Goal: Check status: Check status

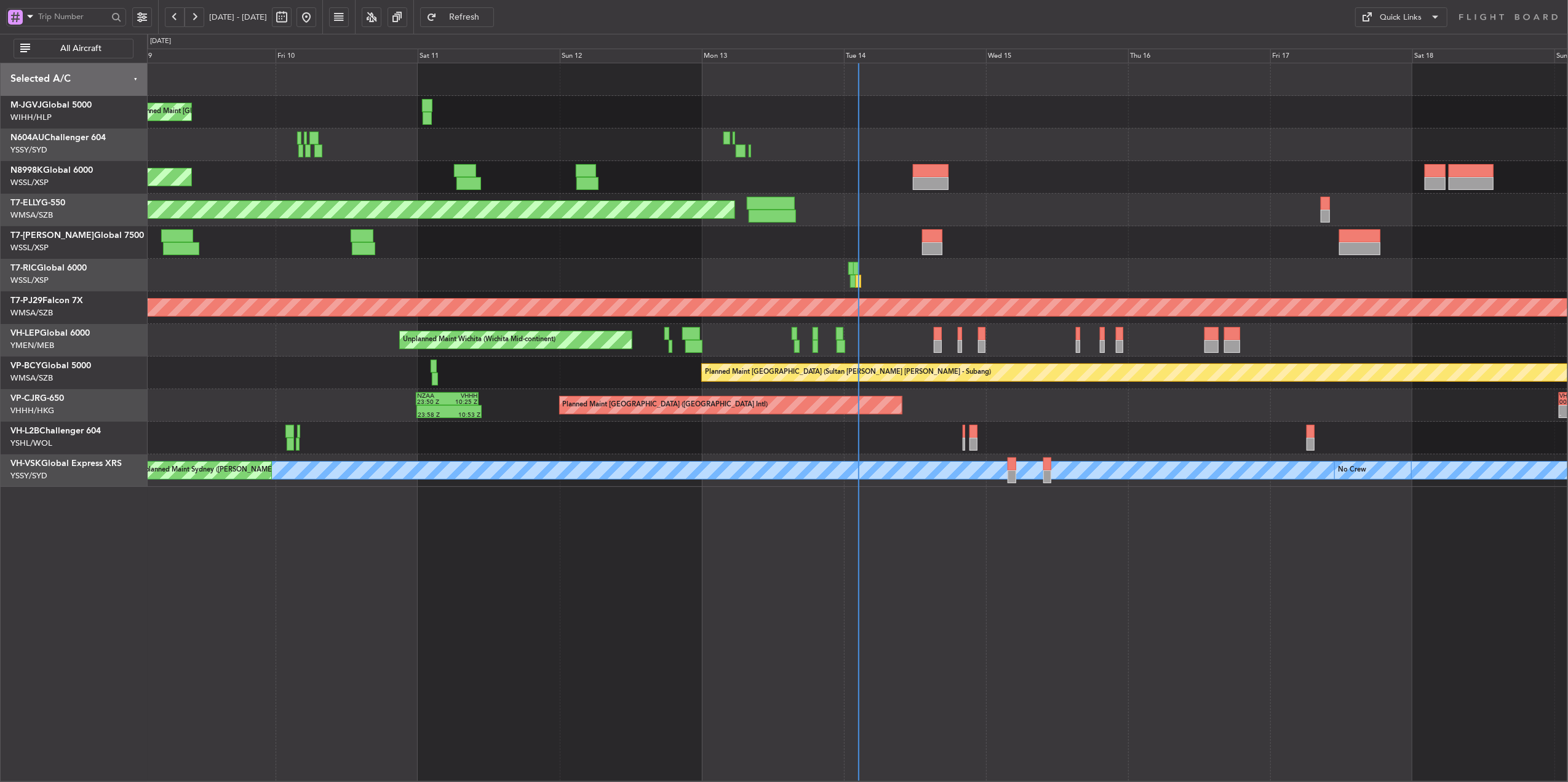
click at [773, 581] on div "Planned Maint [GEOGRAPHIC_DATA] (Seletar) Planned Maint [GEOGRAPHIC_DATA] (Sele…" at bounding box center [858, 422] width 1421 height 719
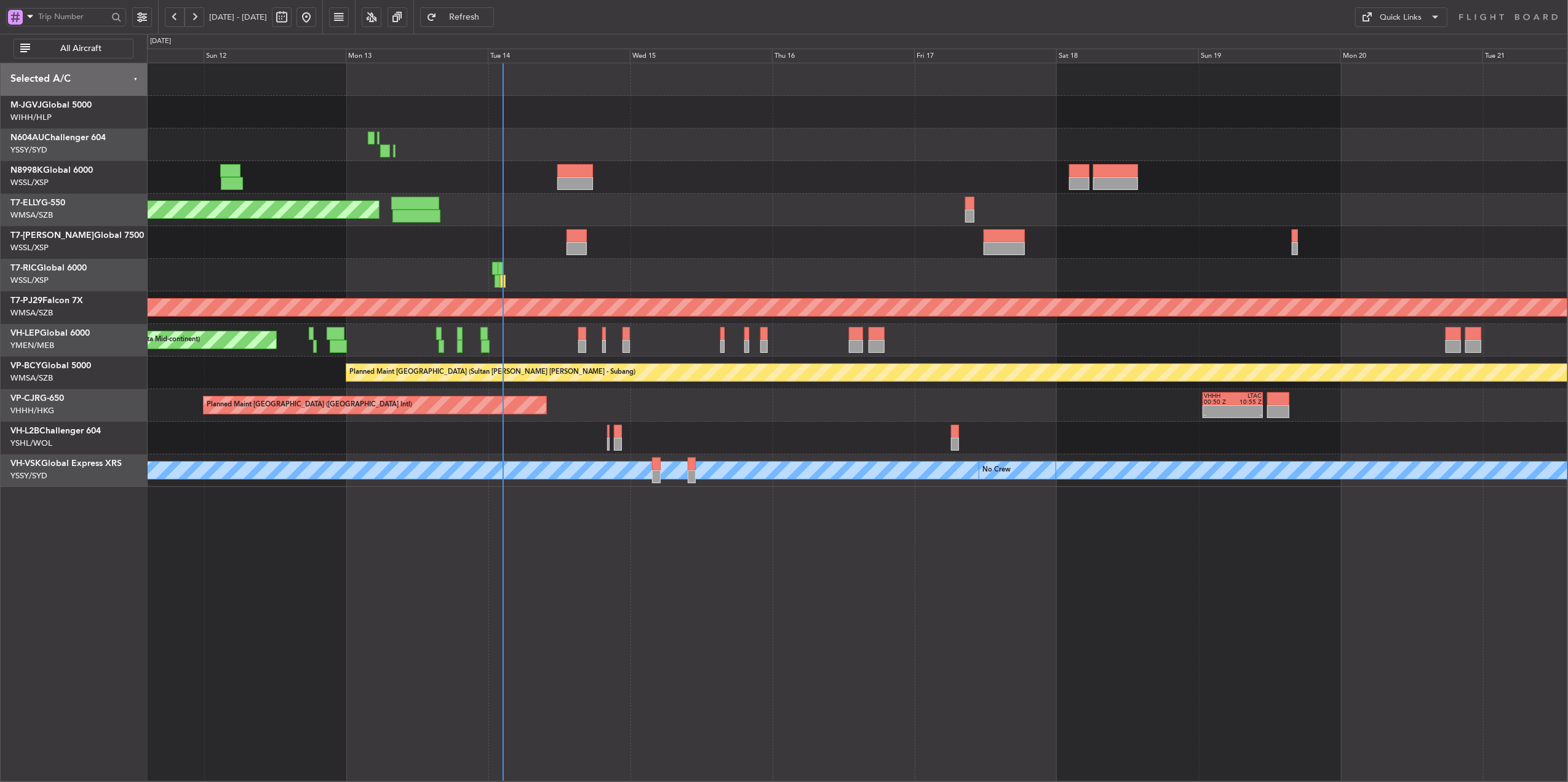
click at [680, 571] on div "Planned Maint [GEOGRAPHIC_DATA] (Seletar) Planned Maint [GEOGRAPHIC_DATA] (Sele…" at bounding box center [858, 422] width 1421 height 719
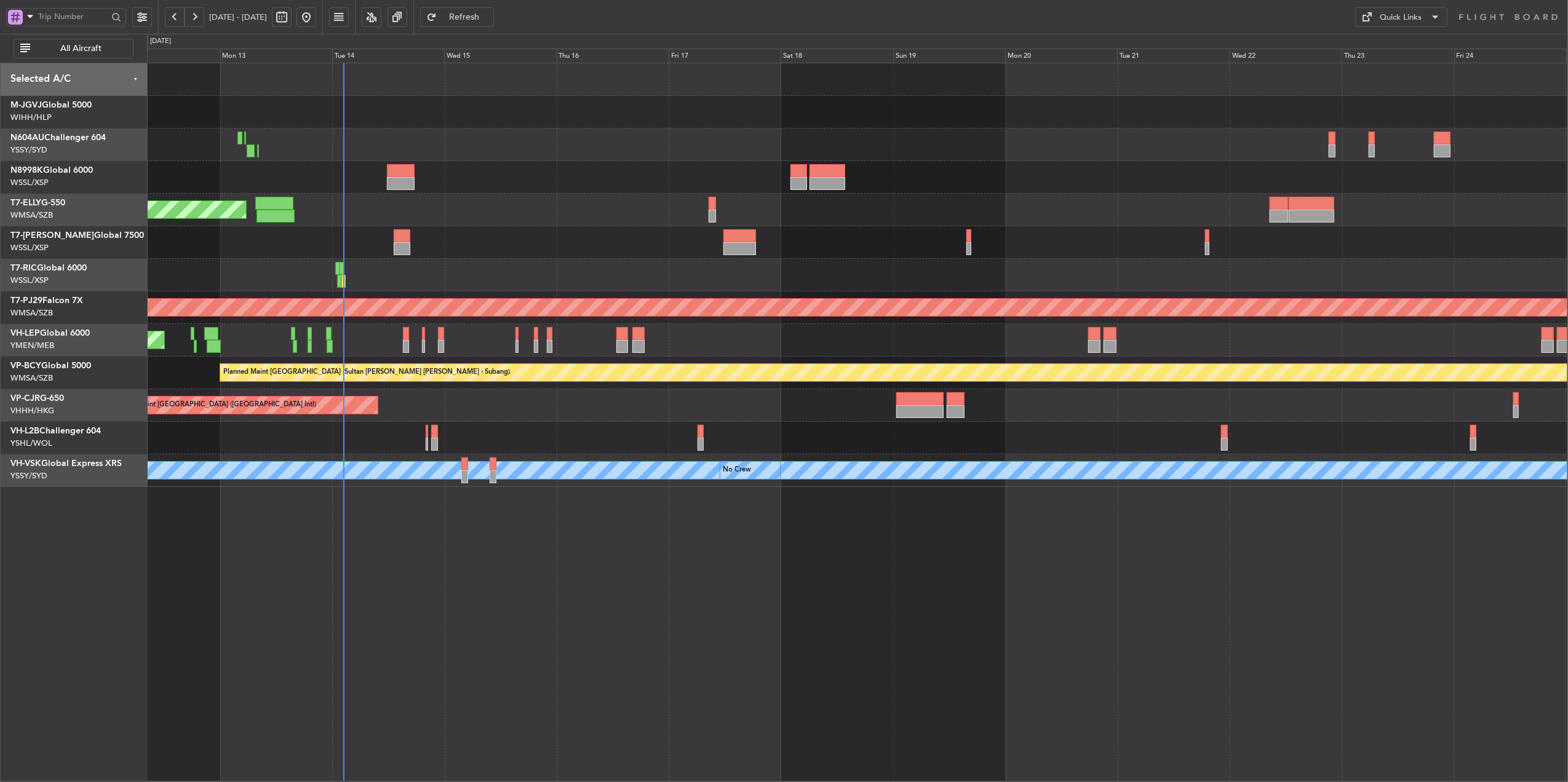
click at [673, 244] on div at bounding box center [857, 242] width 1421 height 32
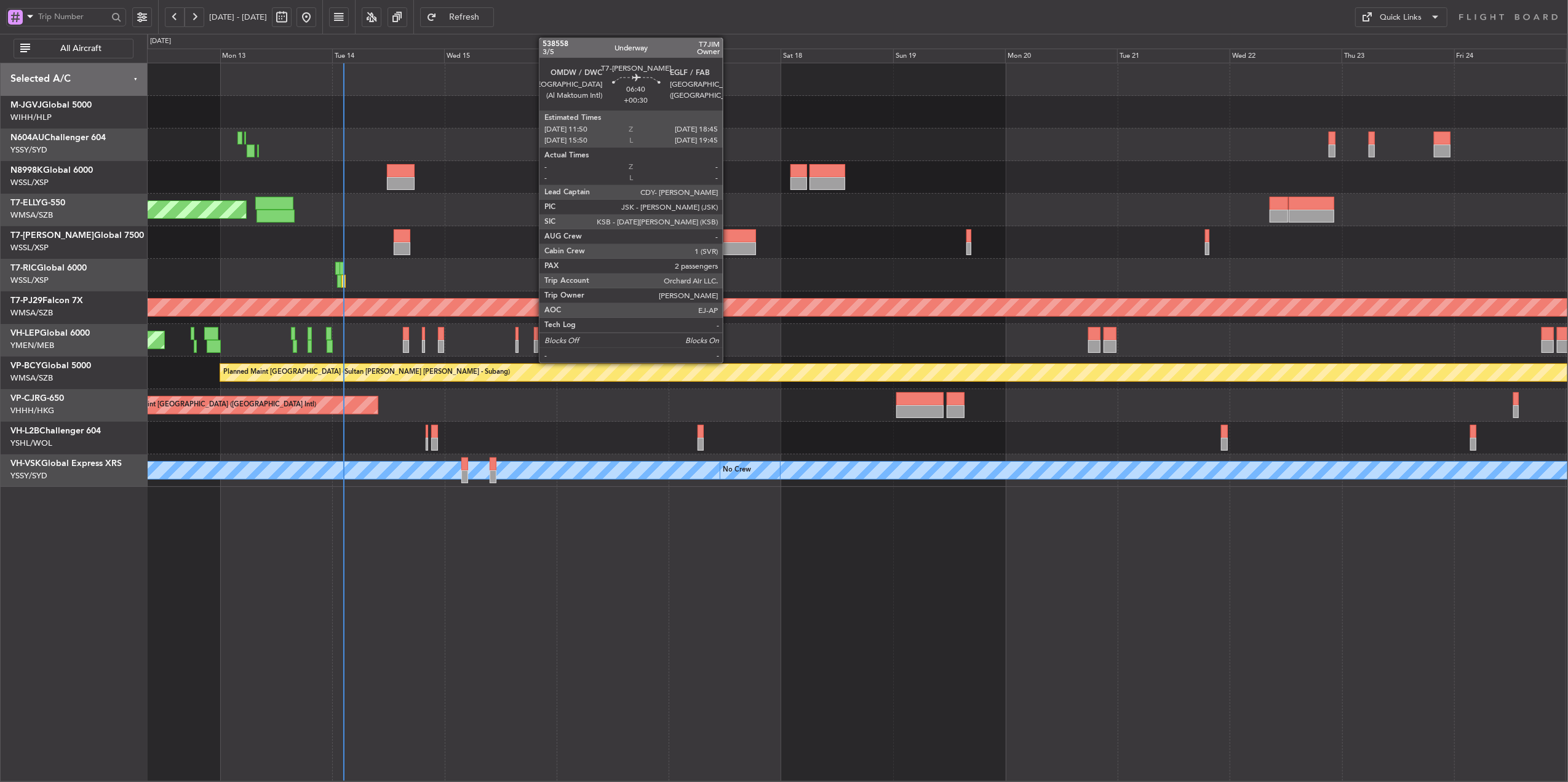
click at [728, 246] on div at bounding box center [740, 249] width 32 height 13
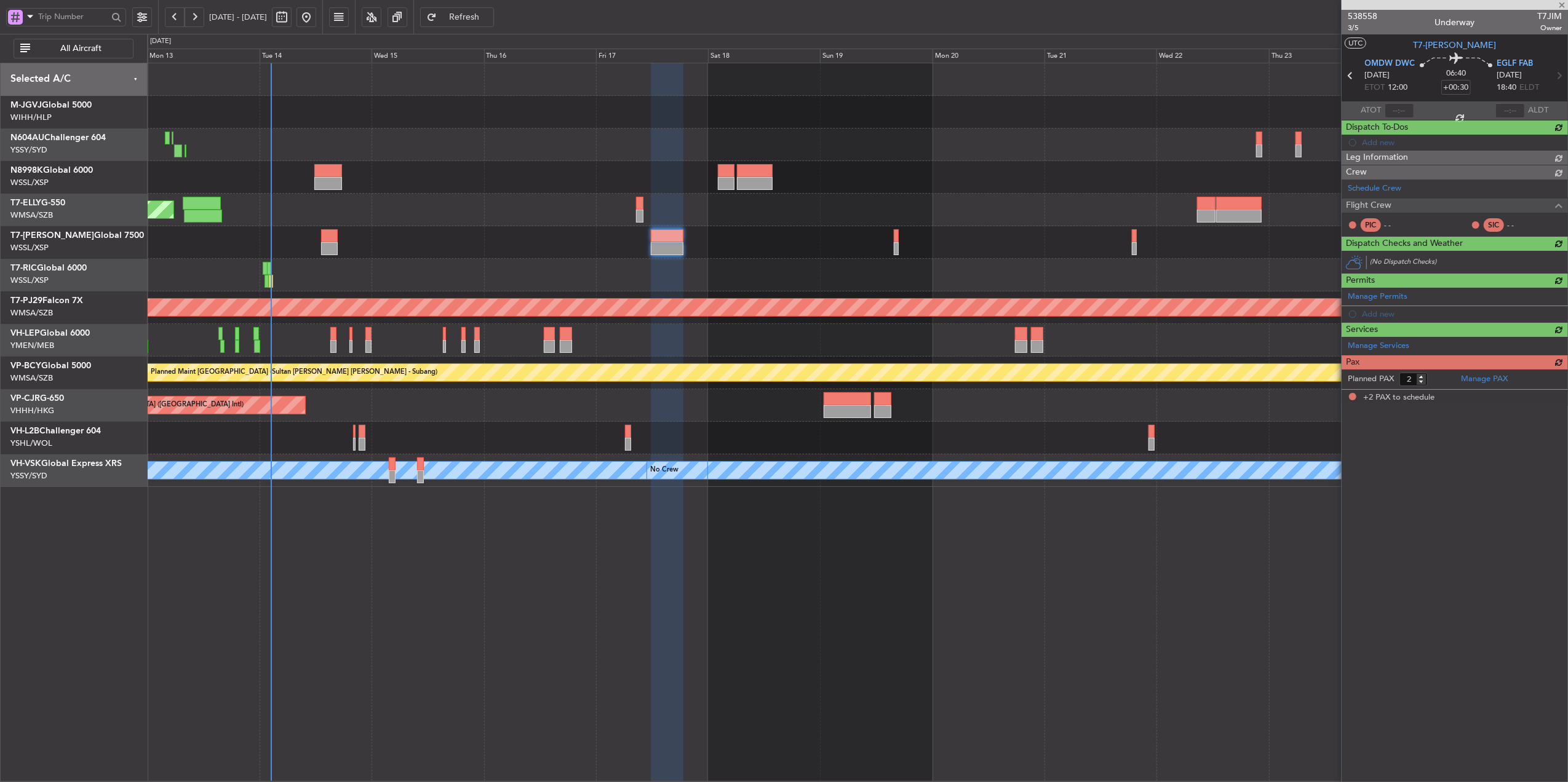
click at [865, 242] on div at bounding box center [857, 242] width 1421 height 32
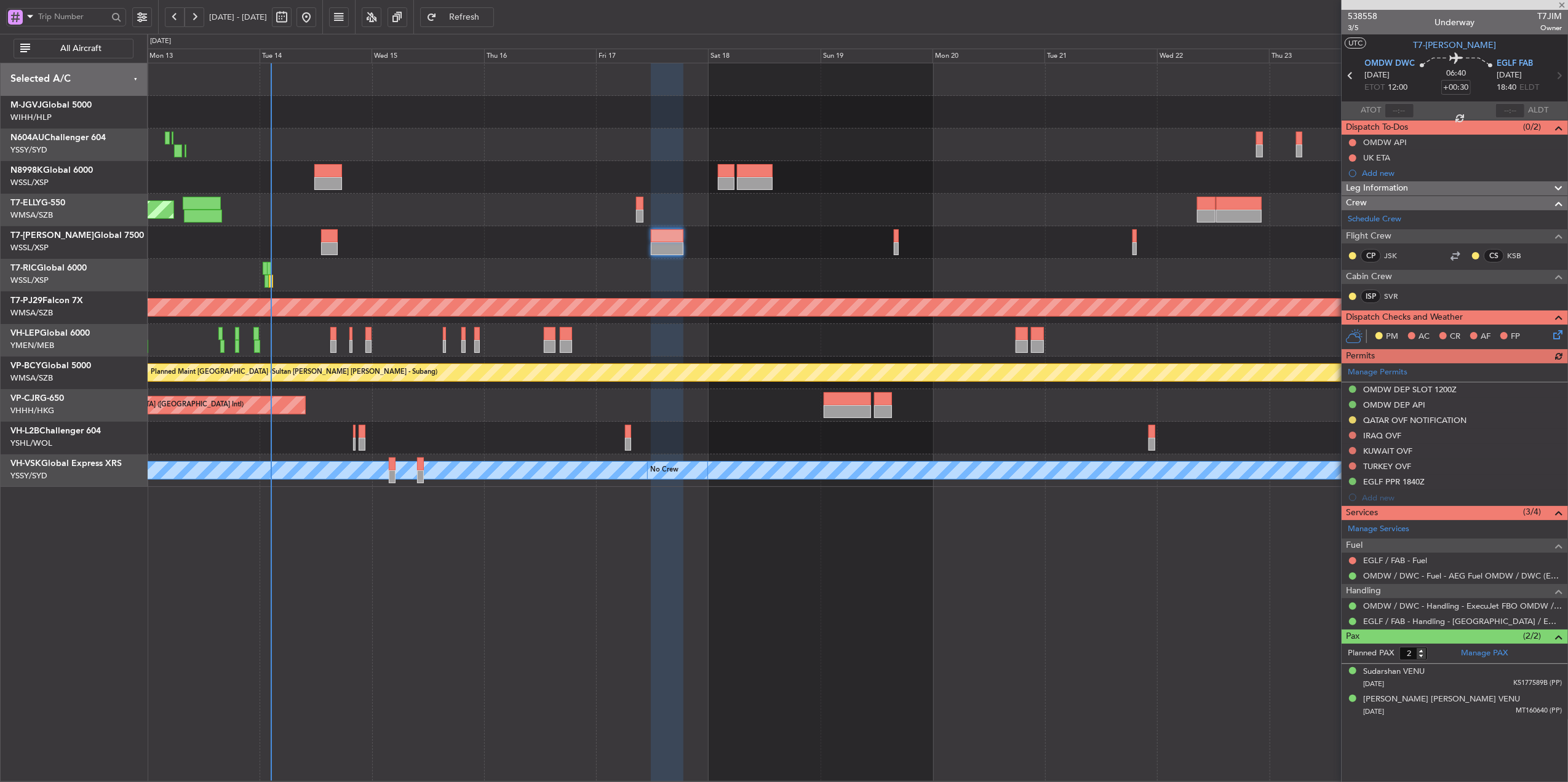
click at [652, 172] on div at bounding box center [857, 178] width 1421 height 32
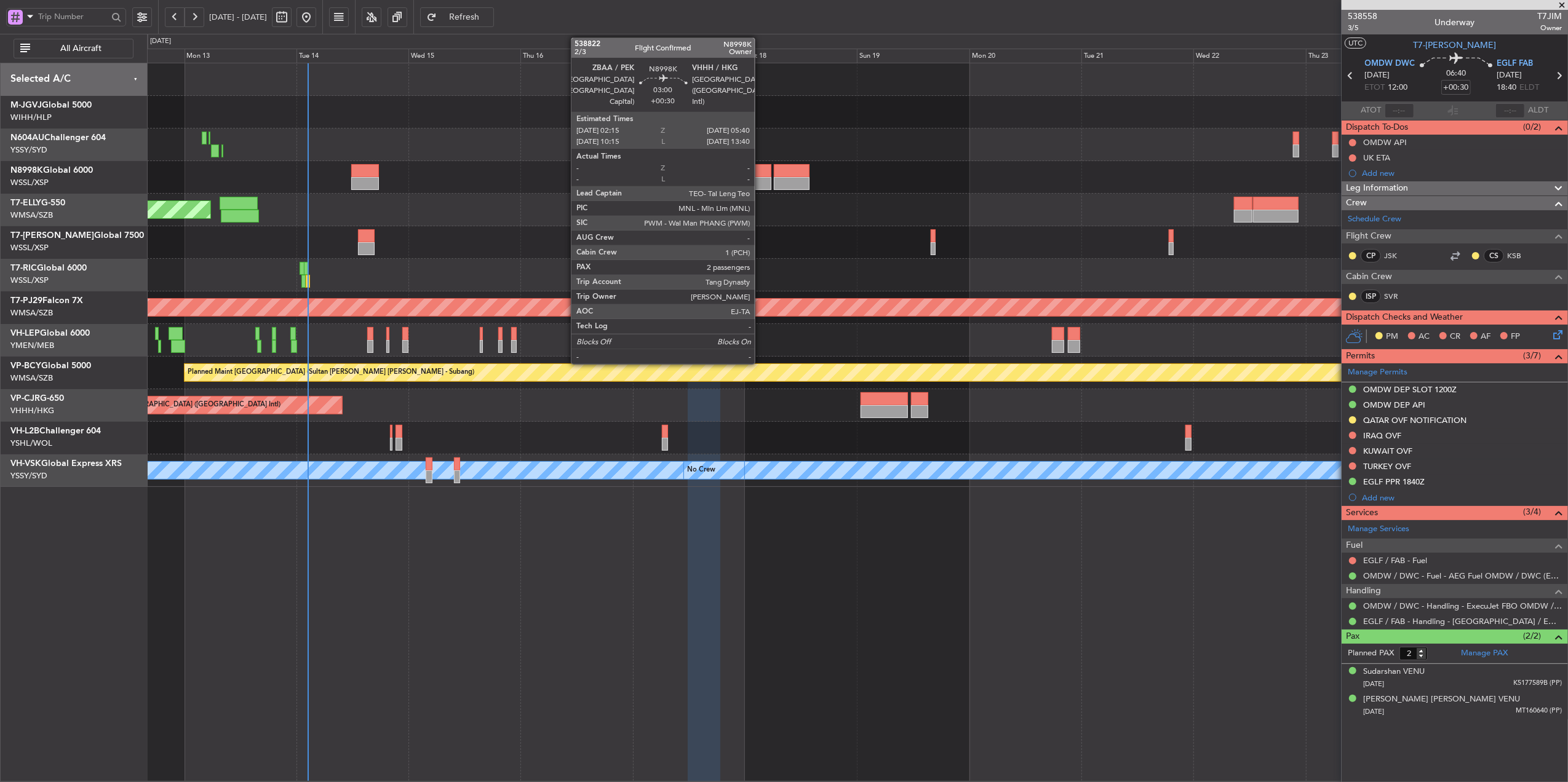
click at [761, 170] on div at bounding box center [763, 170] width 16 height 13
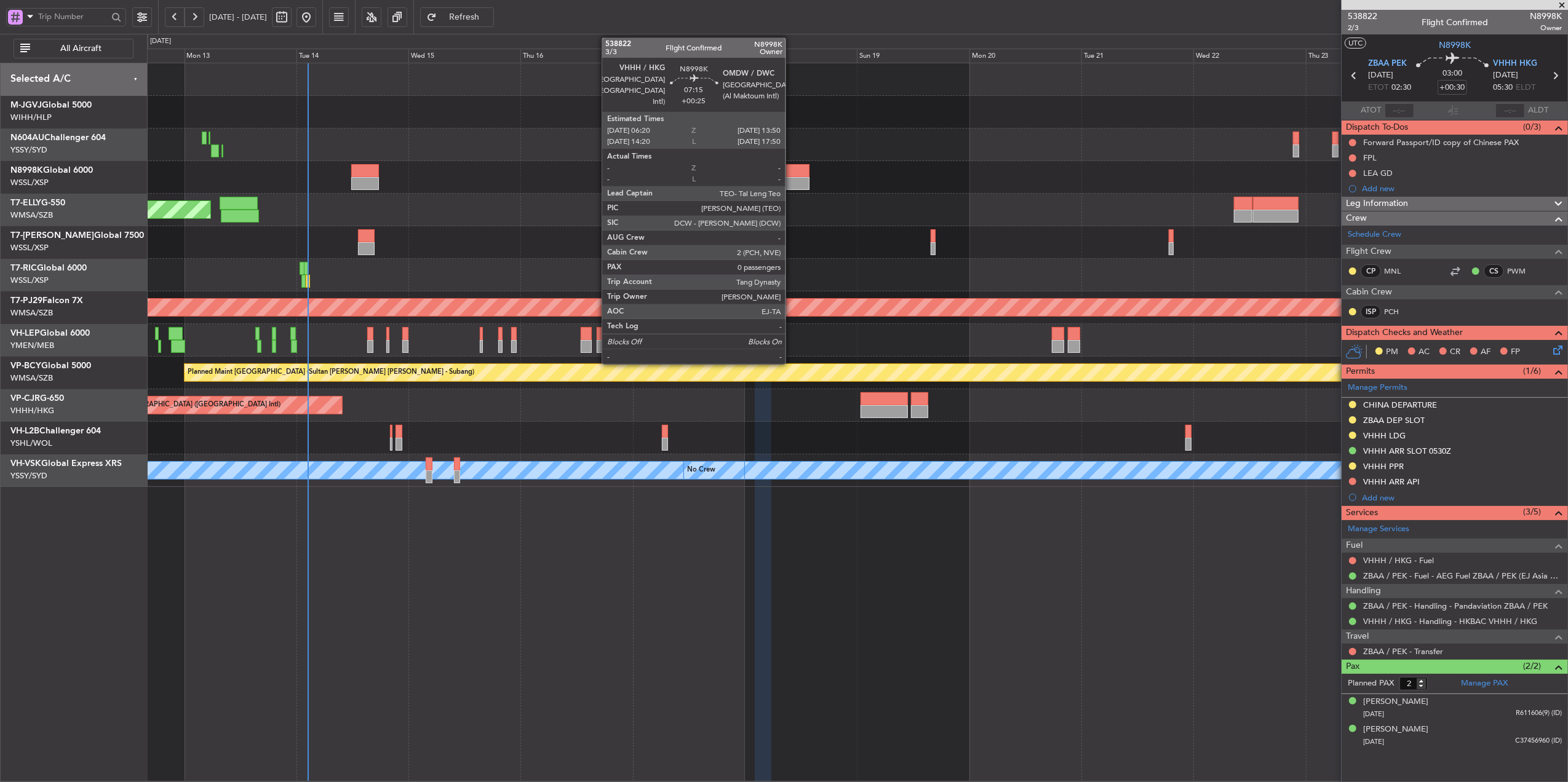
click at [791, 180] on div at bounding box center [792, 183] width 35 height 13
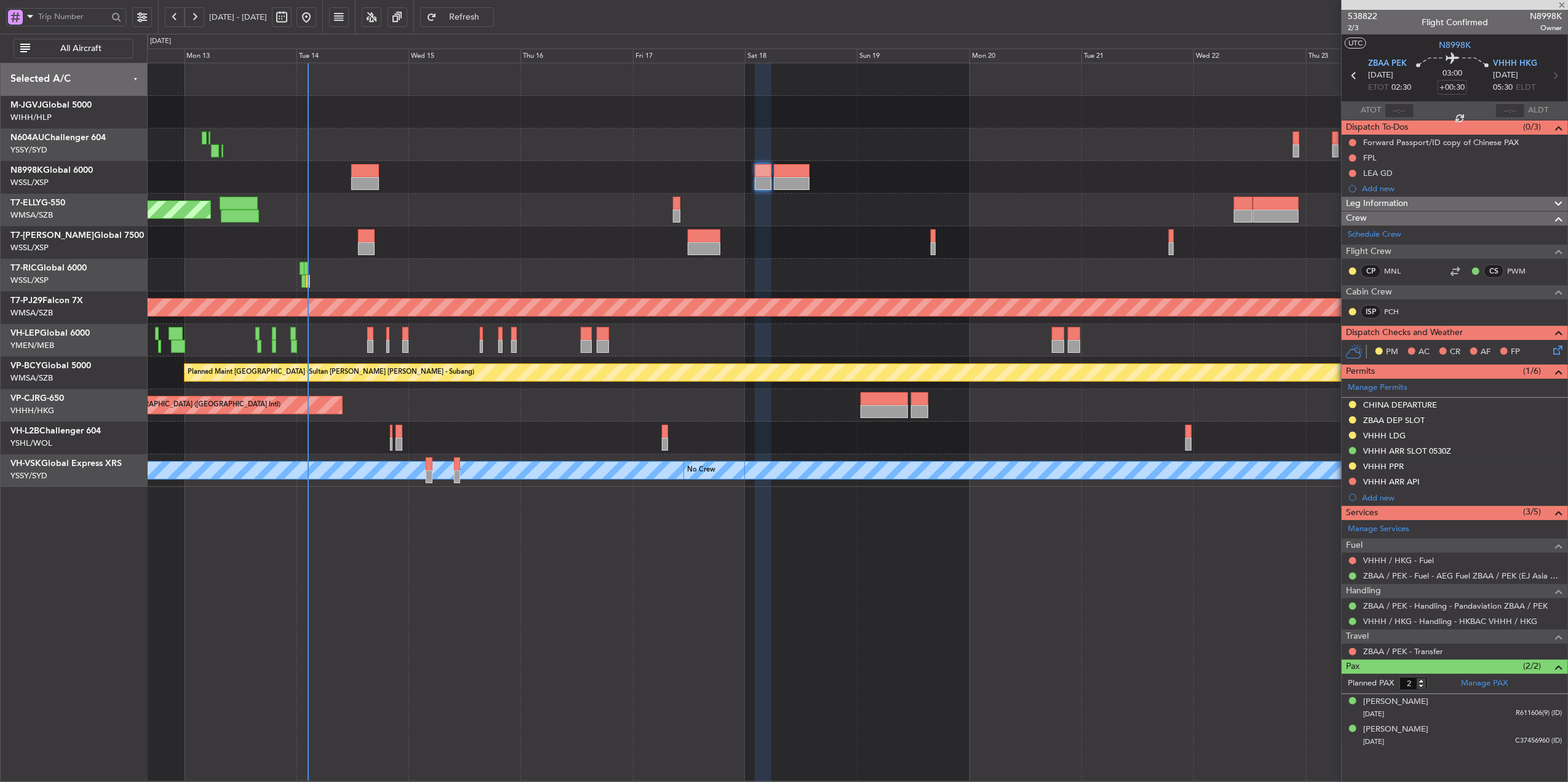
type input "+00:25"
type input "0"
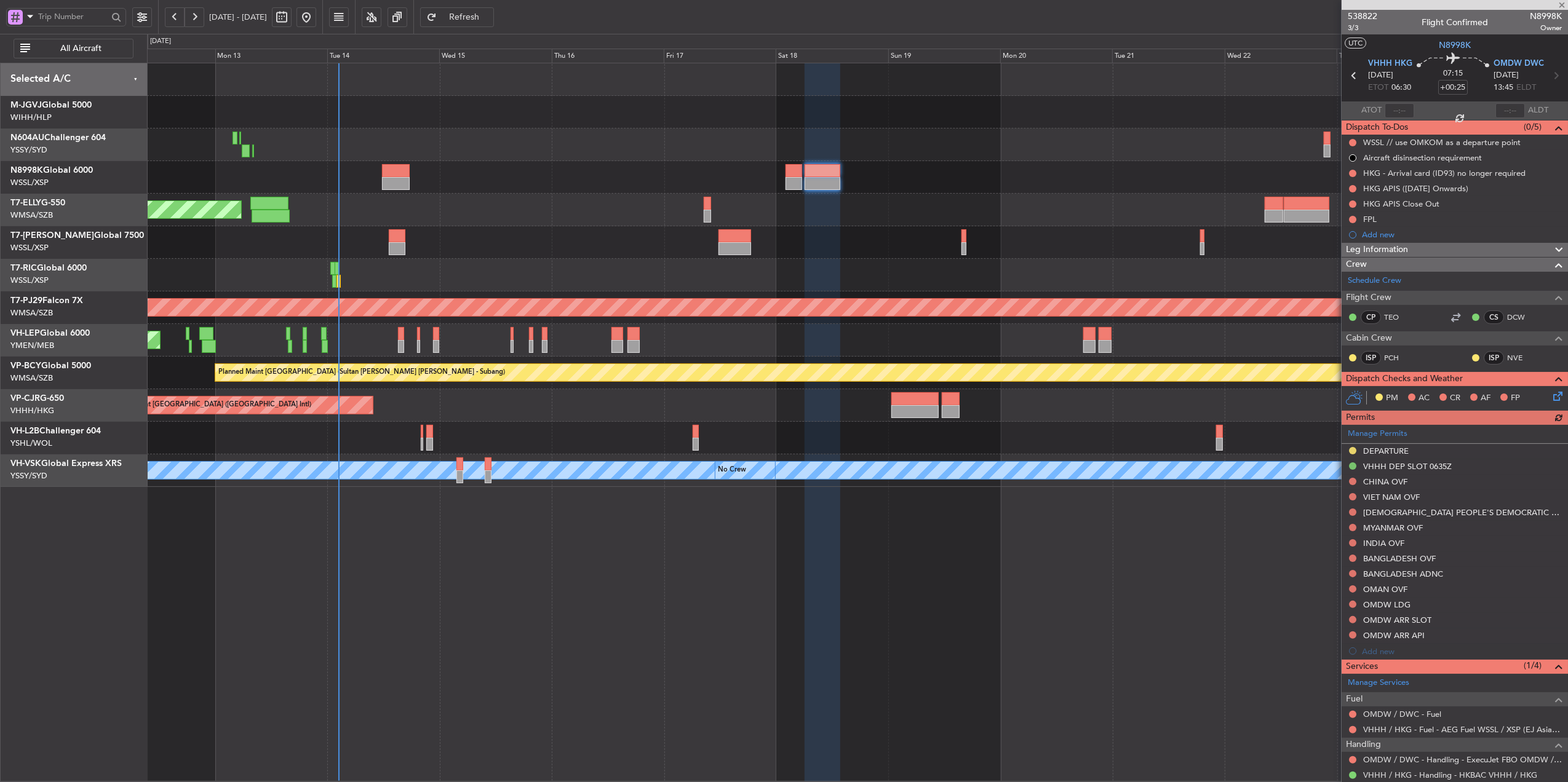
click at [823, 268] on div at bounding box center [857, 275] width 1421 height 32
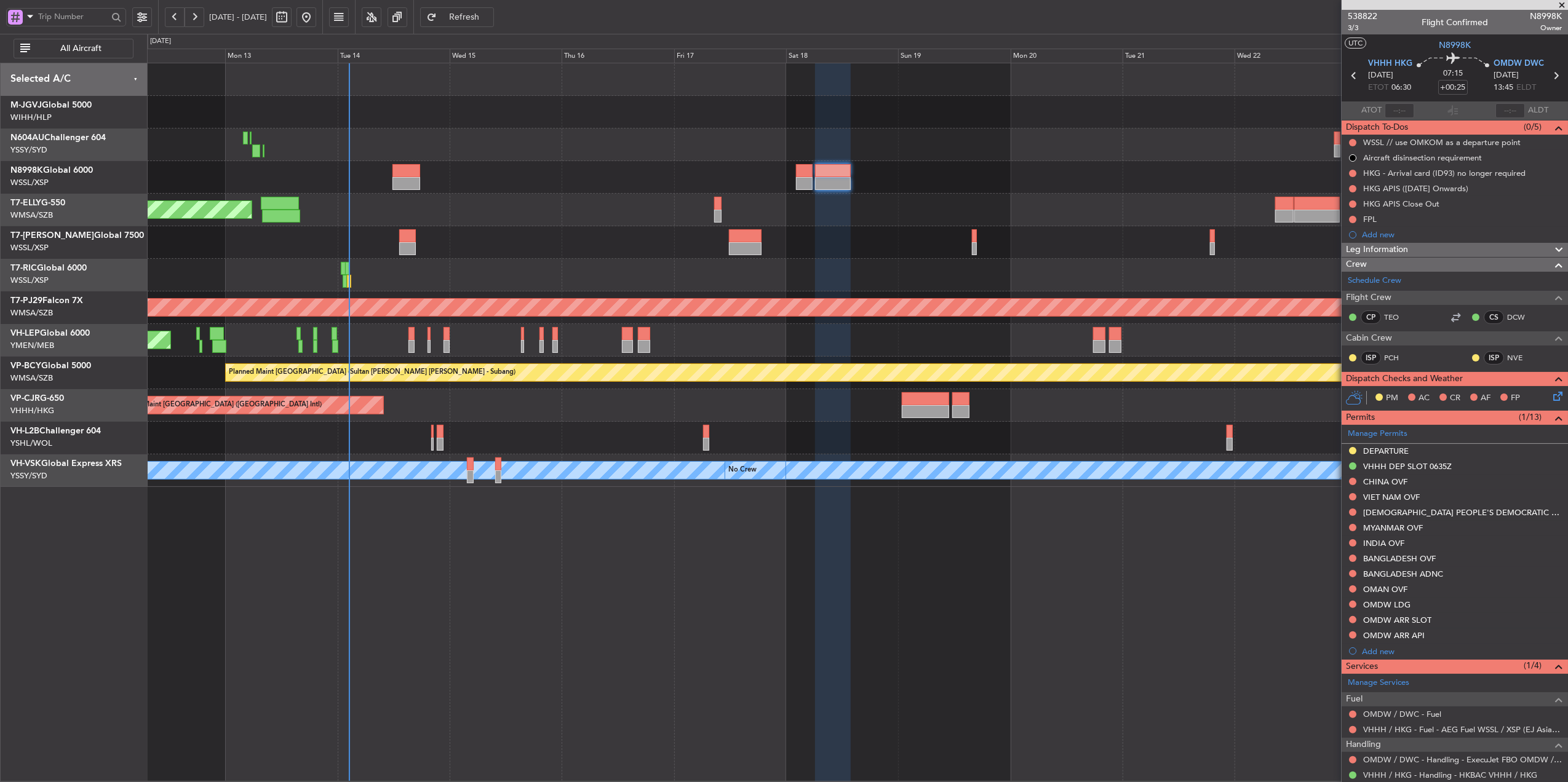
click at [929, 222] on div "Planned Maint [GEOGRAPHIC_DATA] ([GEOGRAPHIC_DATA] Intl)" at bounding box center [857, 210] width 1421 height 32
